Goal: Information Seeking & Learning: Learn about a topic

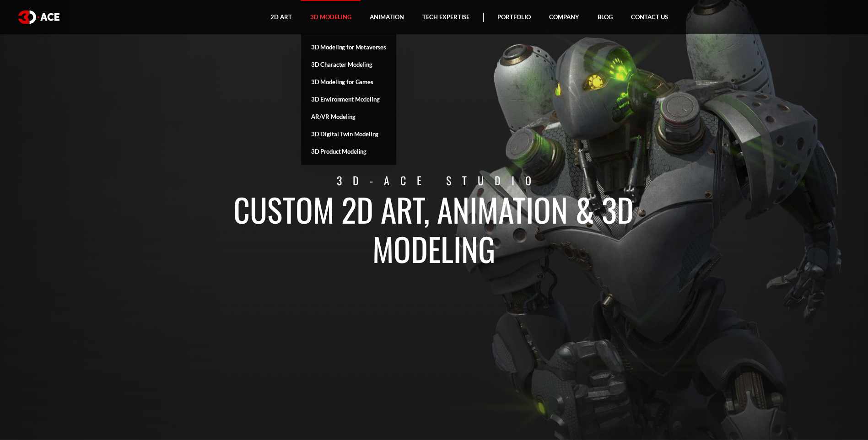
click at [329, 19] on link "3D Modeling" at bounding box center [330, 17] width 59 height 34
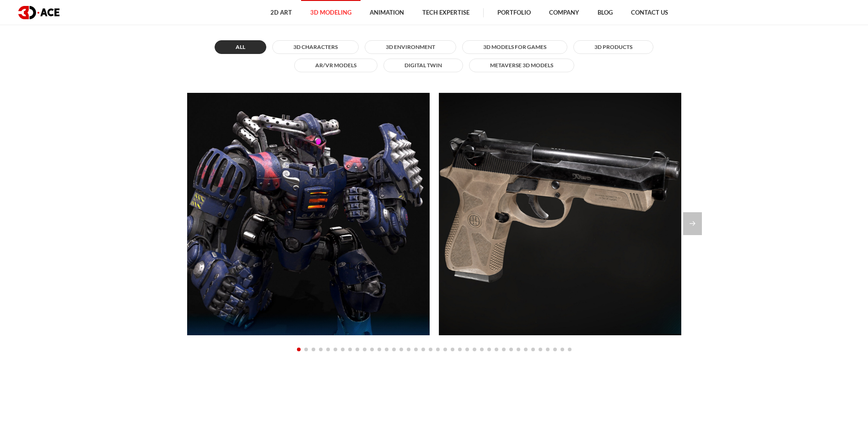
scroll to position [915, 0]
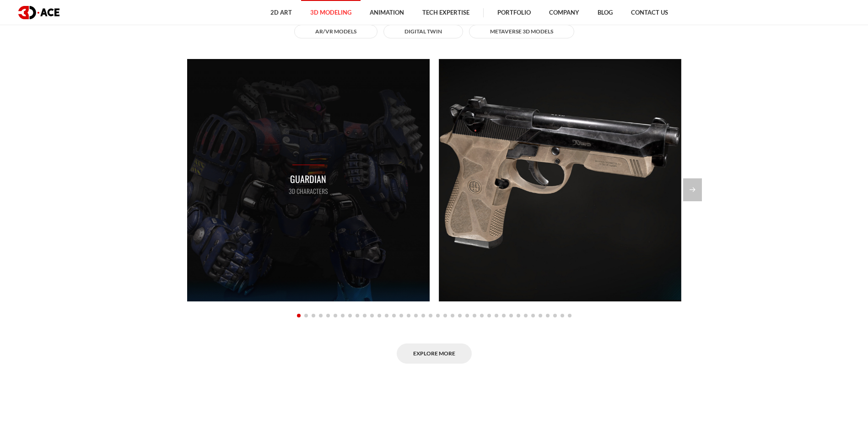
click at [353, 197] on div "Guardian 3D Characters" at bounding box center [308, 180] width 242 height 242
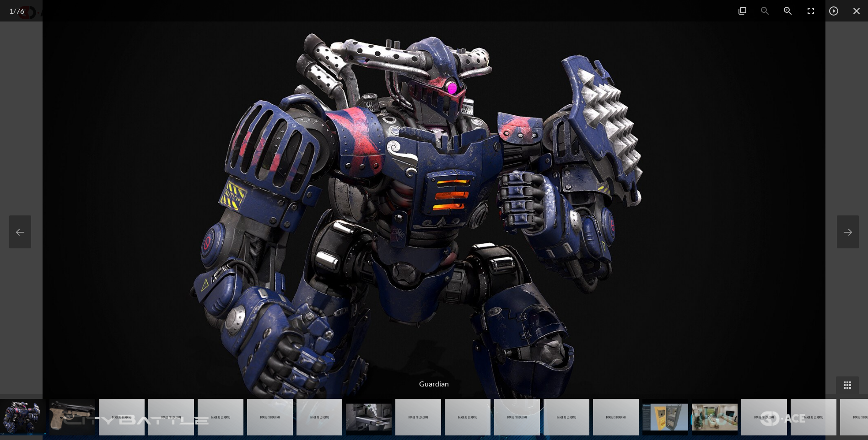
scroll to position [1098, 0]
click at [861, 12] on span at bounding box center [856, 10] width 23 height 21
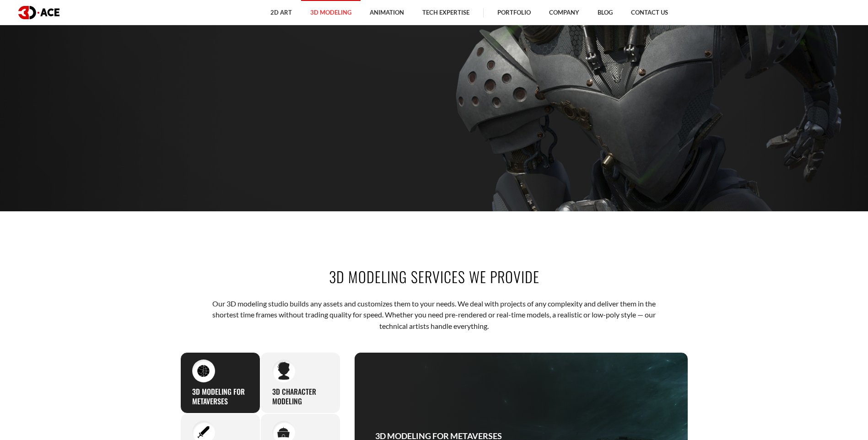
scroll to position [46, 0]
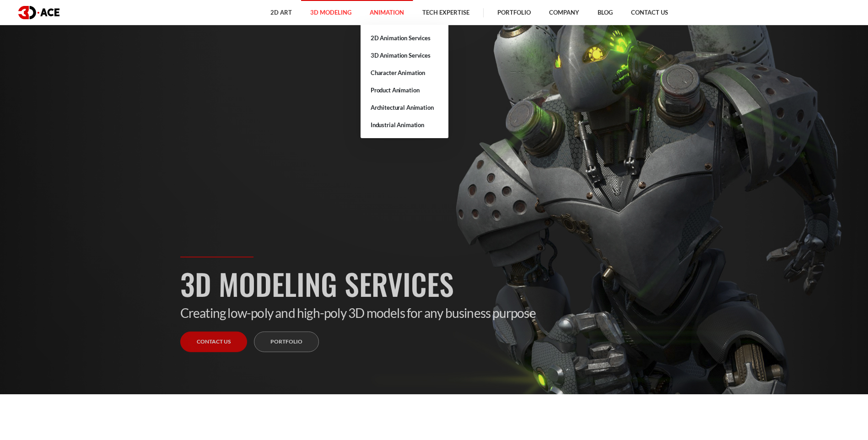
click at [394, 15] on link "Animation" at bounding box center [386, 12] width 53 height 25
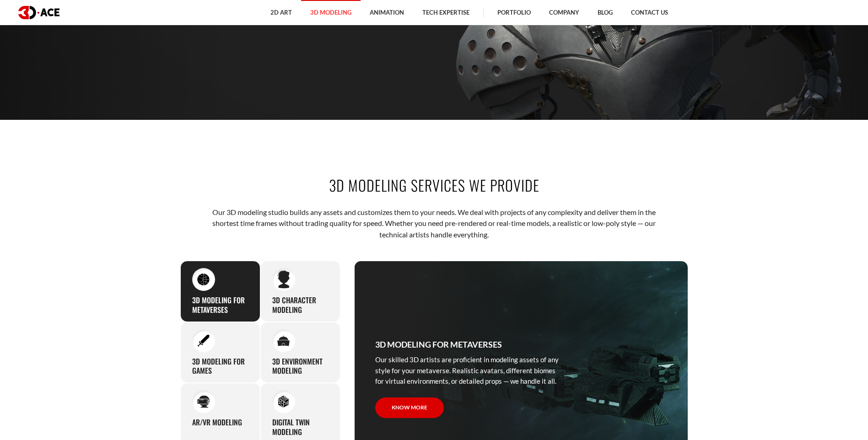
scroll to position [595, 0]
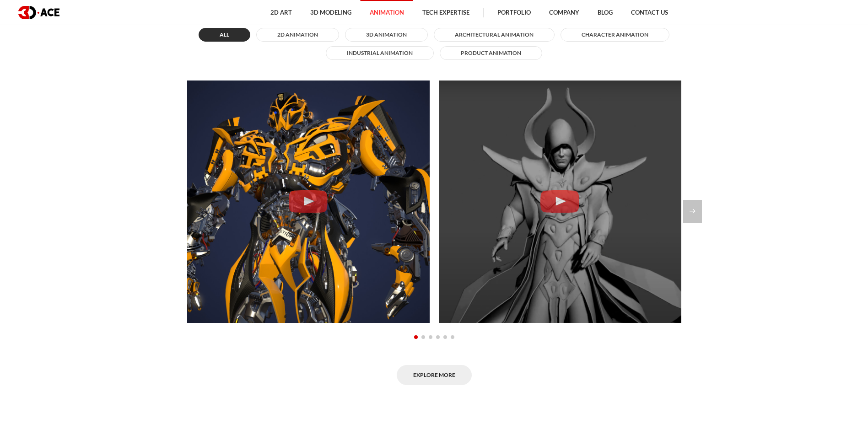
scroll to position [823, 0]
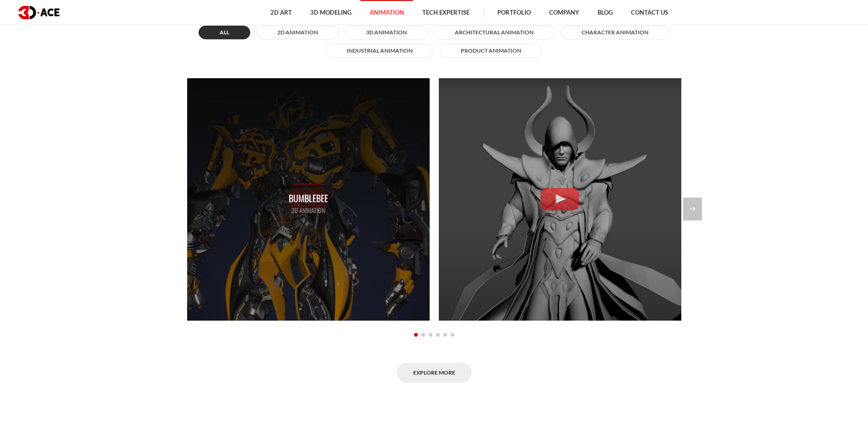
click at [272, 176] on div "Bumblebee 3D Animation" at bounding box center [308, 199] width 242 height 242
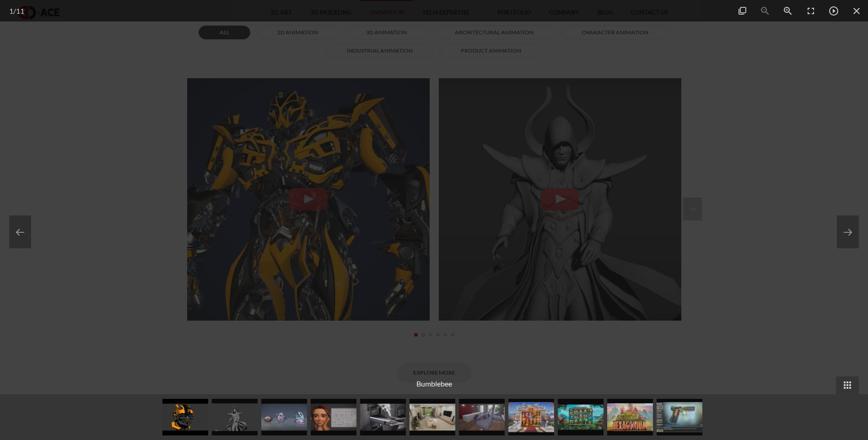
click at [744, 100] on div at bounding box center [434, 220] width 868 height 440
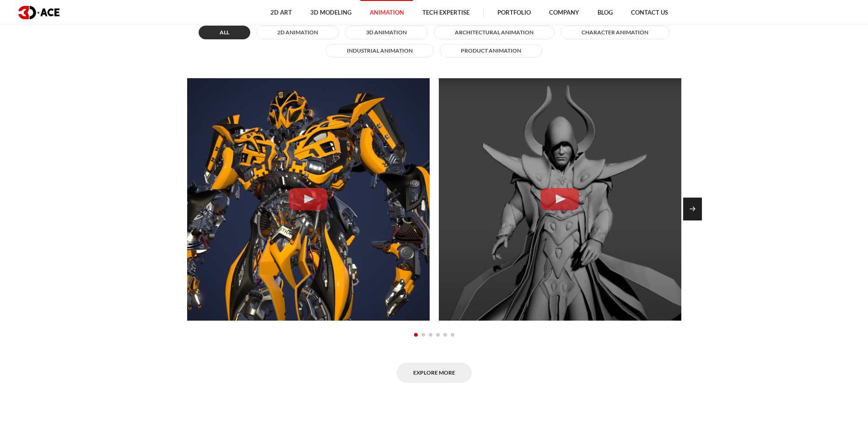
click at [695, 210] on div "Next slide" at bounding box center [692, 209] width 19 height 23
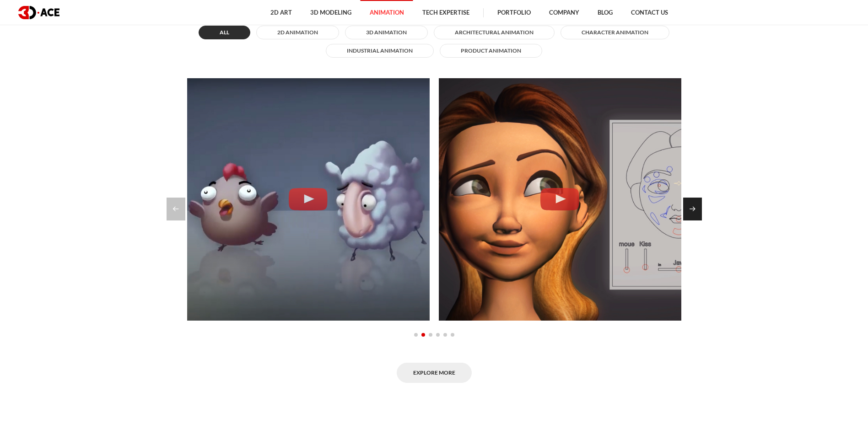
click at [695, 210] on div "Next slide" at bounding box center [692, 209] width 19 height 23
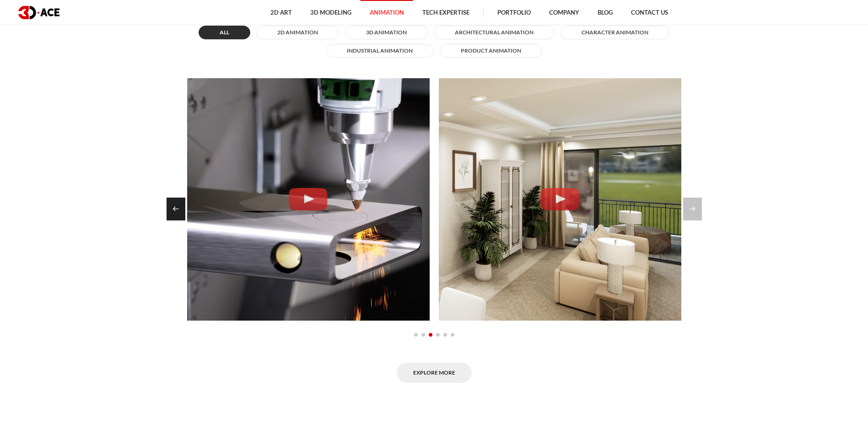
click at [179, 212] on div "Previous slide" at bounding box center [175, 209] width 19 height 23
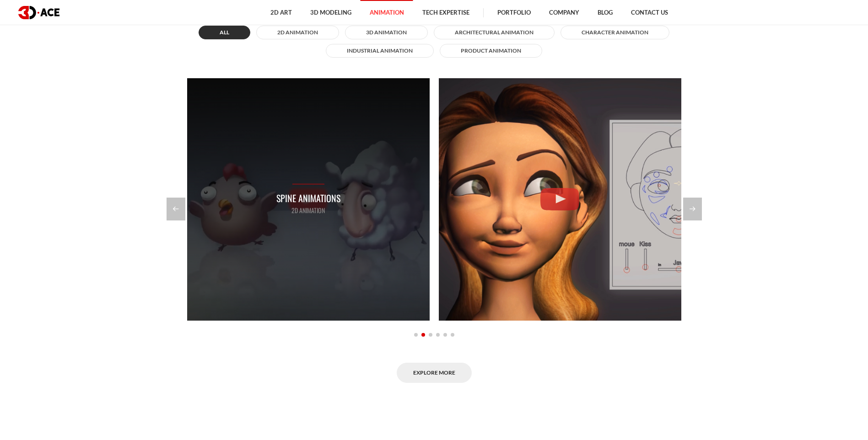
click at [290, 167] on div "Spine Animations 2D Animation" at bounding box center [308, 199] width 242 height 242
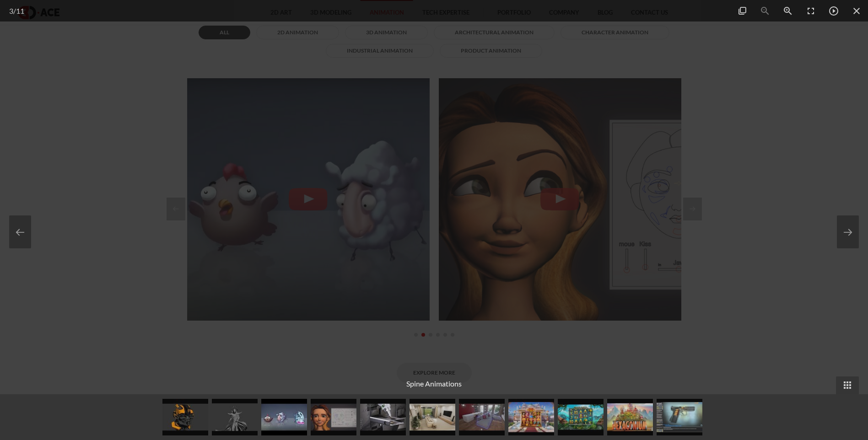
click at [814, 153] on div at bounding box center [434, 220] width 868 height 440
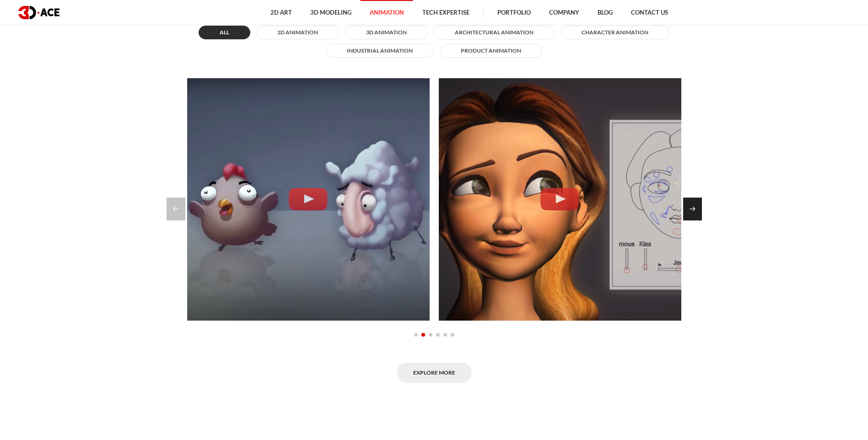
click at [692, 210] on div "Next slide" at bounding box center [692, 209] width 19 height 23
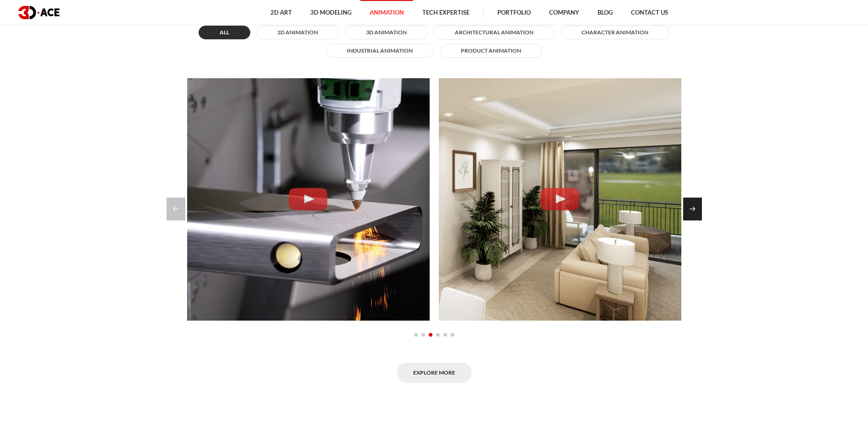
click at [691, 209] on div "Next slide" at bounding box center [692, 209] width 19 height 23
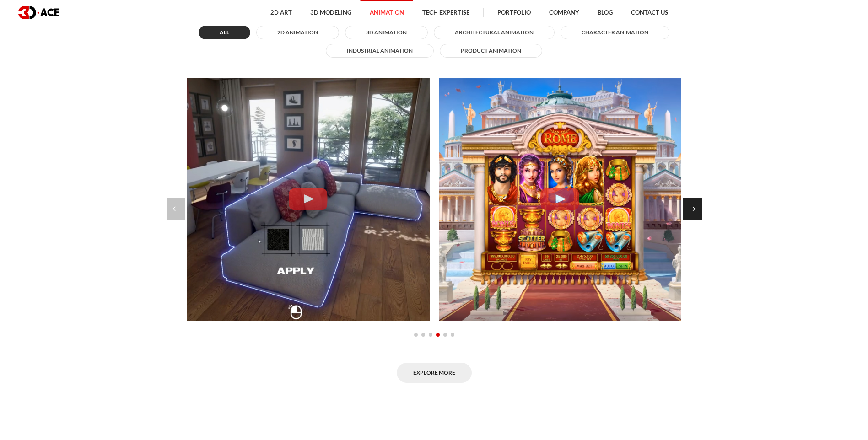
click at [691, 209] on div "Next slide" at bounding box center [692, 209] width 19 height 23
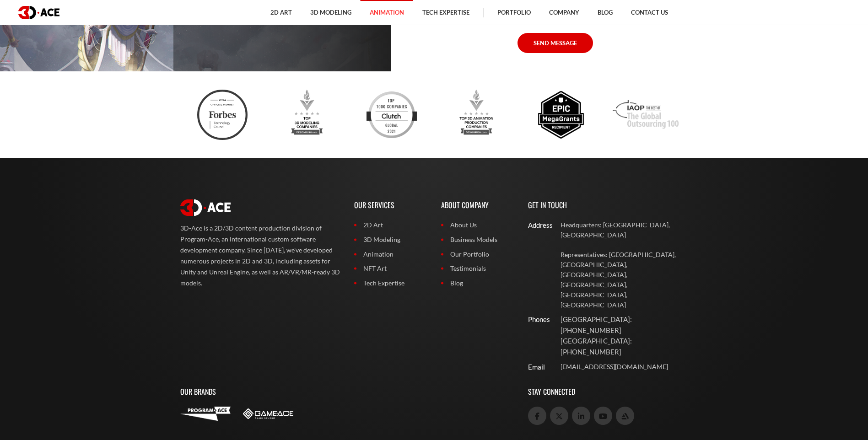
scroll to position [2957, 0]
